Goal: Task Accomplishment & Management: Manage account settings

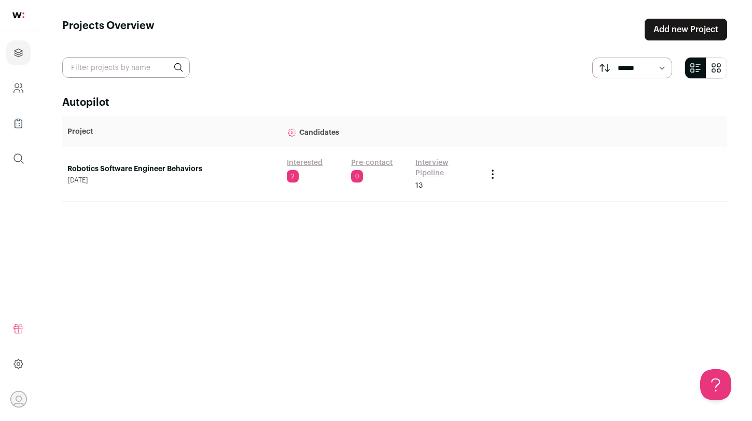
click at [157, 173] on link "Robotics Software Engineer Behaviors" at bounding box center [171, 169] width 209 height 10
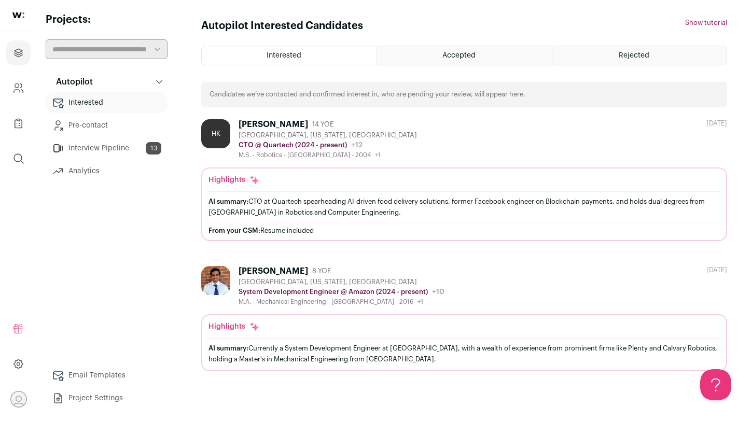
click at [111, 151] on link "Interview Pipeline 13" at bounding box center [107, 148] width 122 height 21
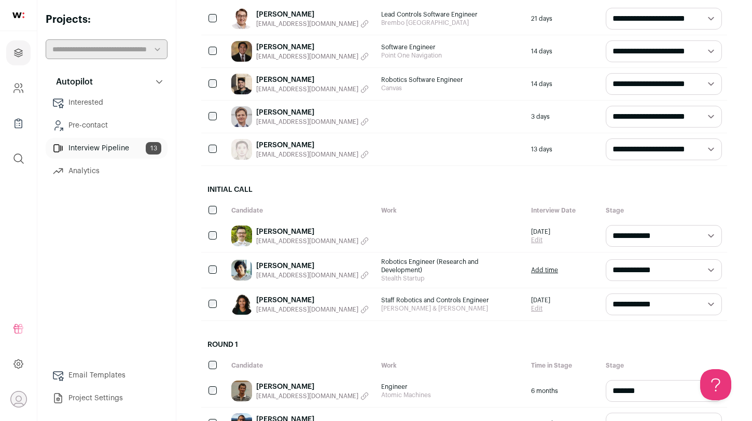
scroll to position [176, 0]
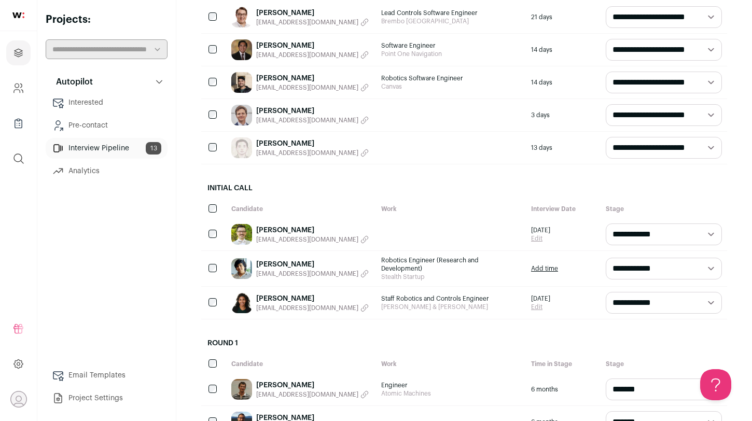
click at [295, 110] on link "Michael Kaca" at bounding box center [312, 111] width 113 height 10
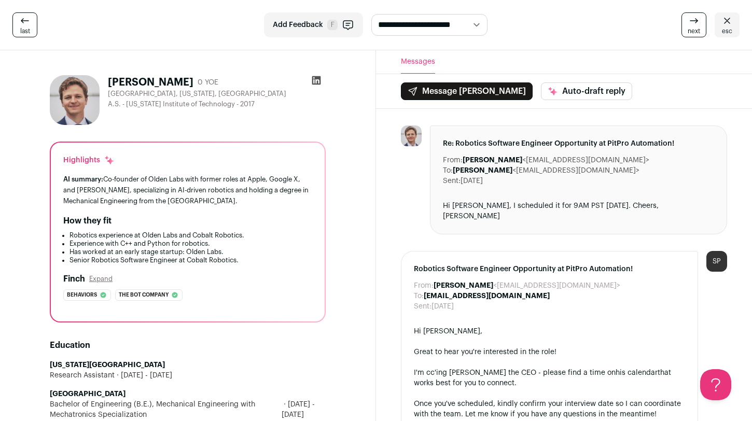
click at [318, 77] on icon at bounding box center [316, 80] width 9 height 9
click at [582, 61] on header "Messages" at bounding box center [564, 62] width 376 height 24
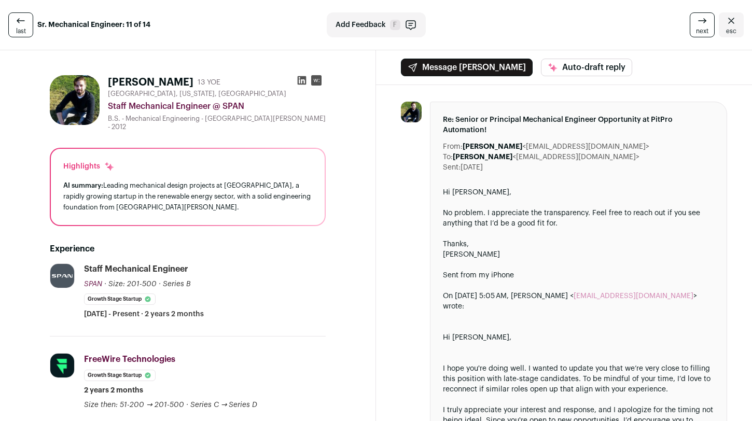
click at [720, 27] on link "esc" at bounding box center [731, 24] width 25 height 25
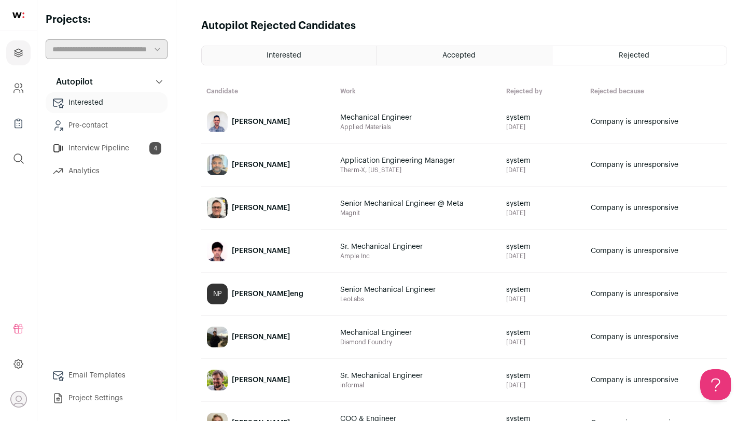
click at [71, 145] on link "Interview Pipeline 4" at bounding box center [107, 148] width 122 height 21
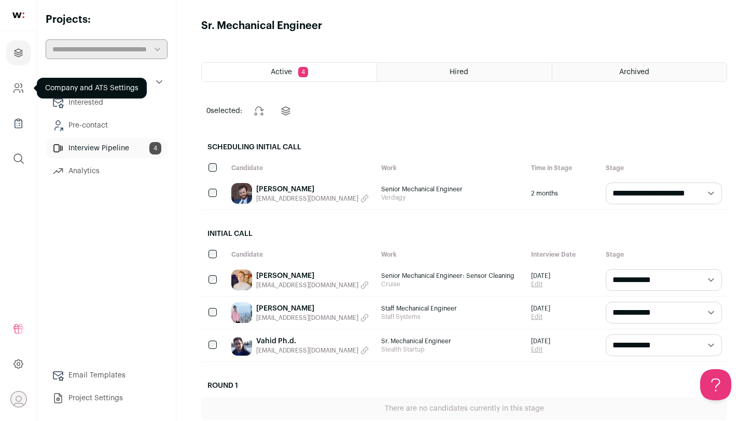
click at [21, 78] on link "Company and ATS Settings" at bounding box center [18, 88] width 24 height 25
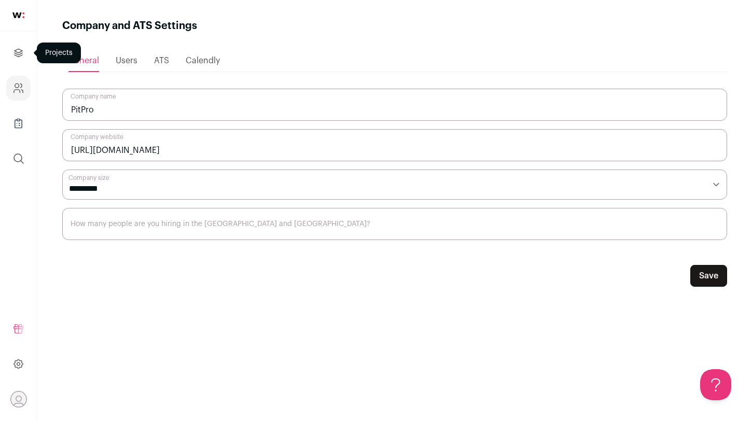
click at [26, 54] on link "Projects" at bounding box center [18, 52] width 24 height 25
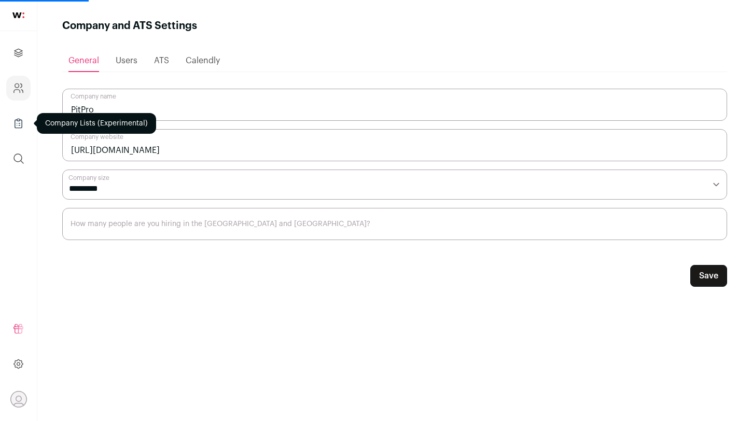
click at [16, 126] on icon "Company Lists" at bounding box center [18, 123] width 12 height 12
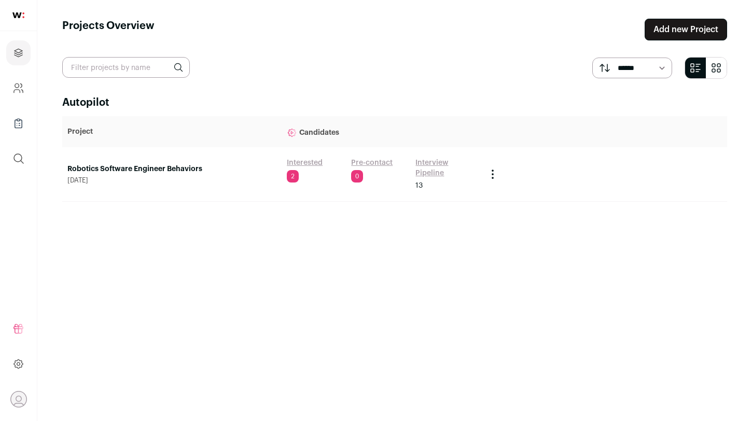
click at [149, 173] on link "Robotics Software Engineer Behaviors" at bounding box center [171, 169] width 209 height 10
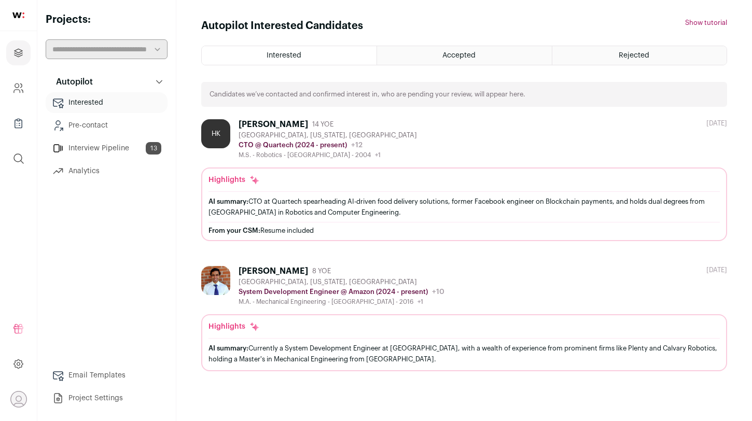
click at [102, 145] on link "Interview Pipeline 13" at bounding box center [107, 148] width 122 height 21
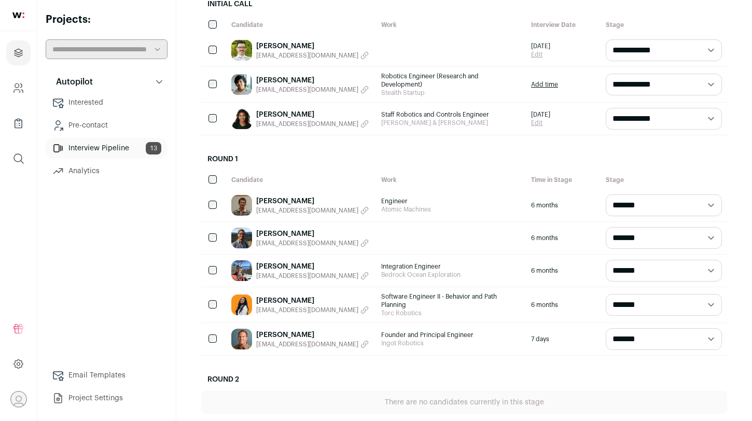
scroll to position [365, 0]
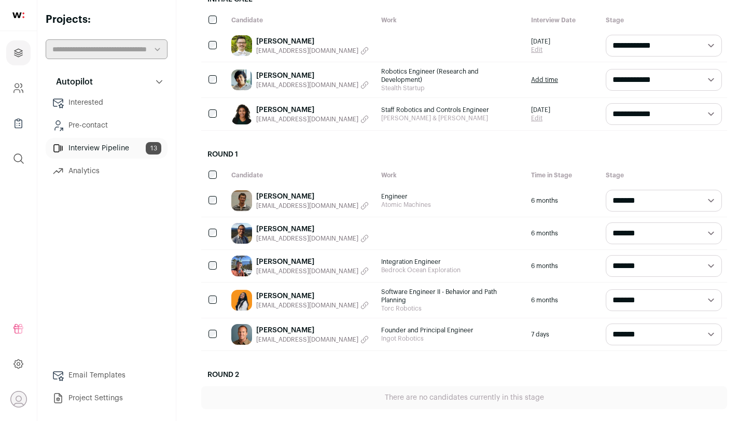
click at [283, 76] on link "Ankit Kumar" at bounding box center [312, 76] width 113 height 10
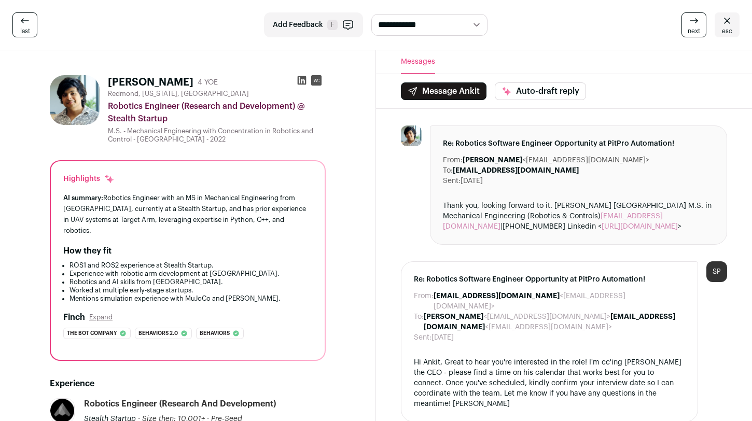
click at [303, 78] on icon at bounding box center [302, 80] width 9 height 9
